Goal: Transaction & Acquisition: Download file/media

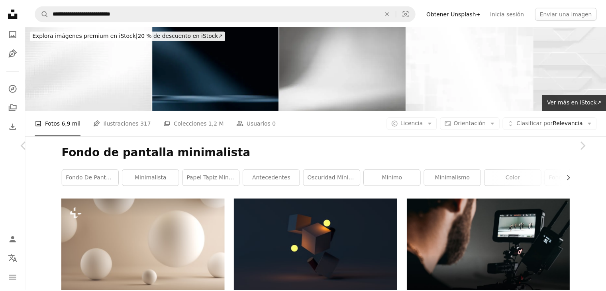
scroll to position [11508, 0]
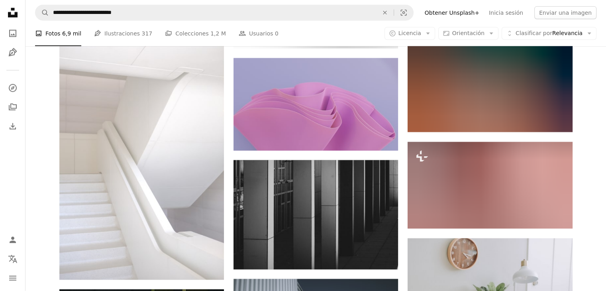
scroll to position [17083, 0]
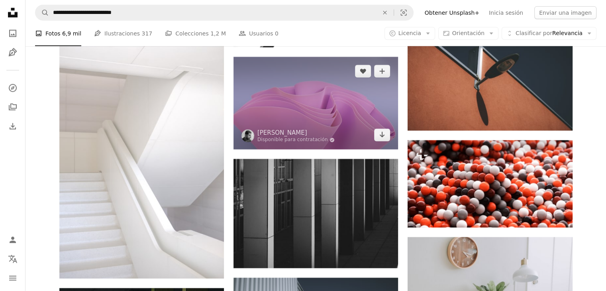
click at [321, 126] on img at bounding box center [315, 103] width 164 height 92
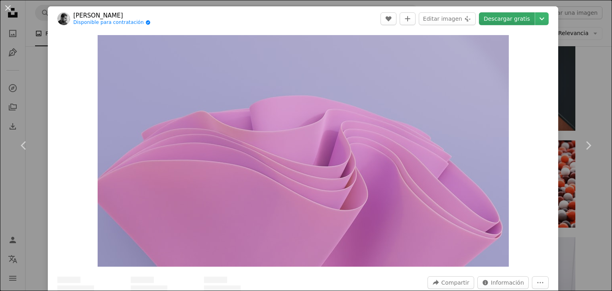
click at [508, 22] on link "Descargar gratis" at bounding box center [507, 18] width 56 height 13
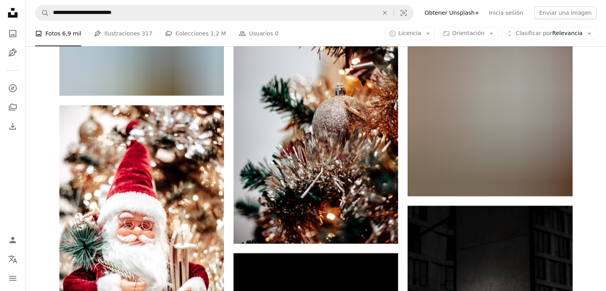
scroll to position [36871, 0]
